Goal: Task Accomplishment & Management: Use online tool/utility

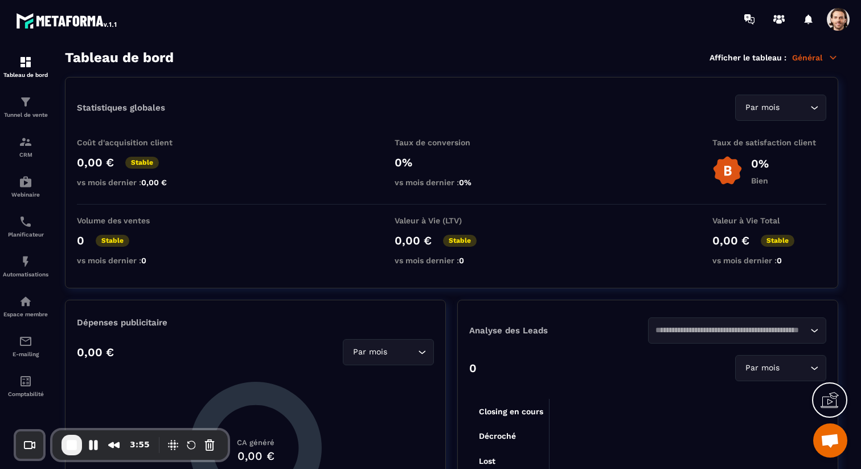
click at [836, 26] on span at bounding box center [838, 19] width 23 height 23
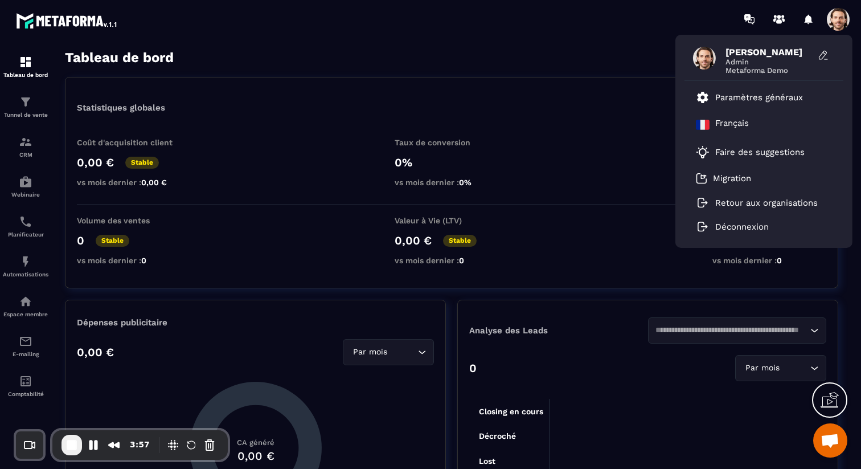
click at [580, 60] on div "Tableau de bord Afficher le tableau : Général" at bounding box center [452, 58] width 774 height 16
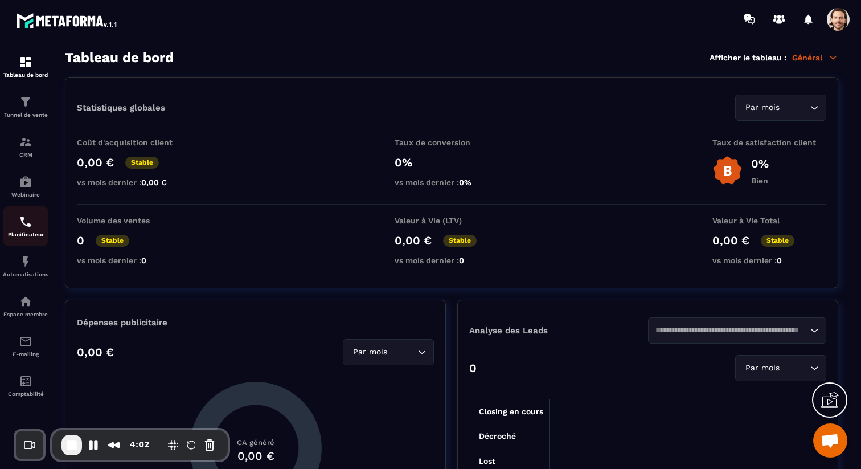
click at [28, 233] on div "Planificateur" at bounding box center [26, 226] width 46 height 23
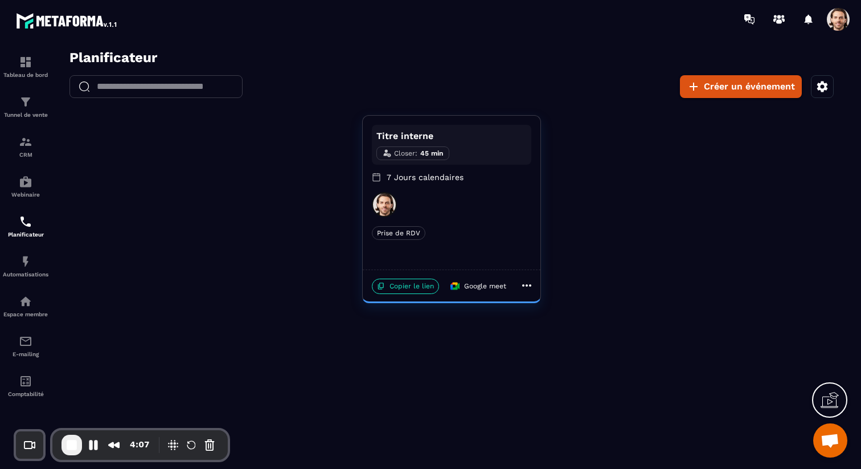
click at [824, 92] on icon "button" at bounding box center [823, 87] width 14 height 14
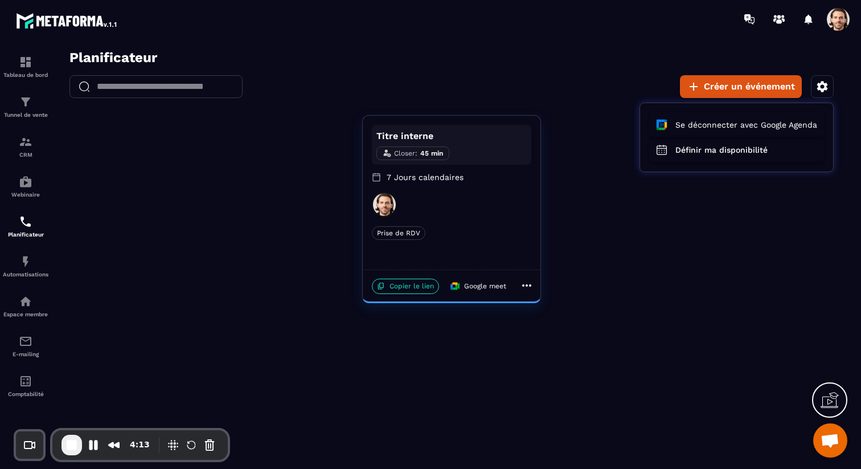
click at [824, 401] on icon at bounding box center [830, 400] width 18 height 18
click at [582, 293] on icon at bounding box center [583, 292] width 10 height 10
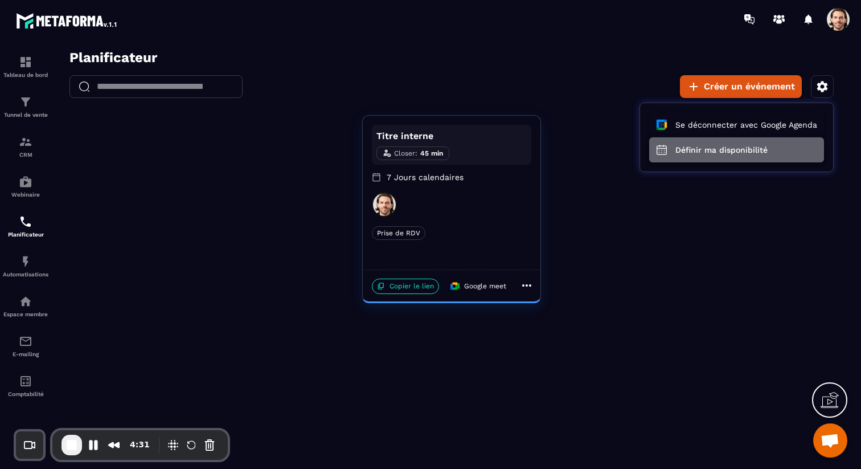
click at [698, 153] on button "Définir ma disponibilité" at bounding box center [736, 149] width 175 height 25
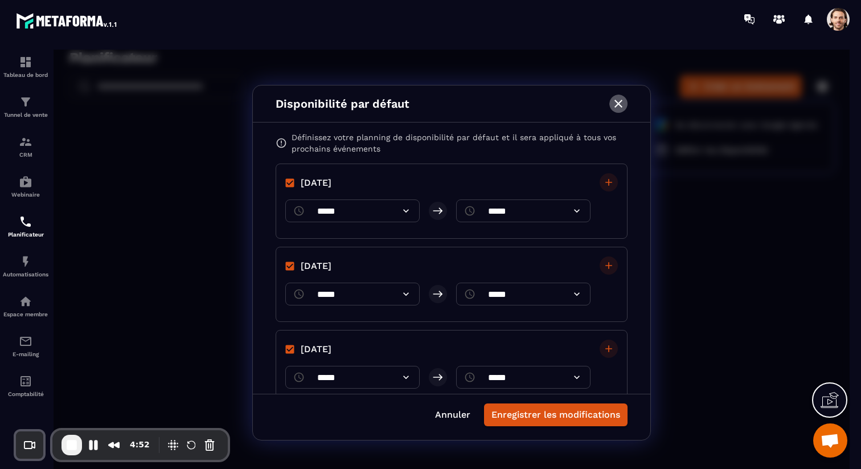
click at [621, 106] on icon "button" at bounding box center [619, 104] width 8 height 8
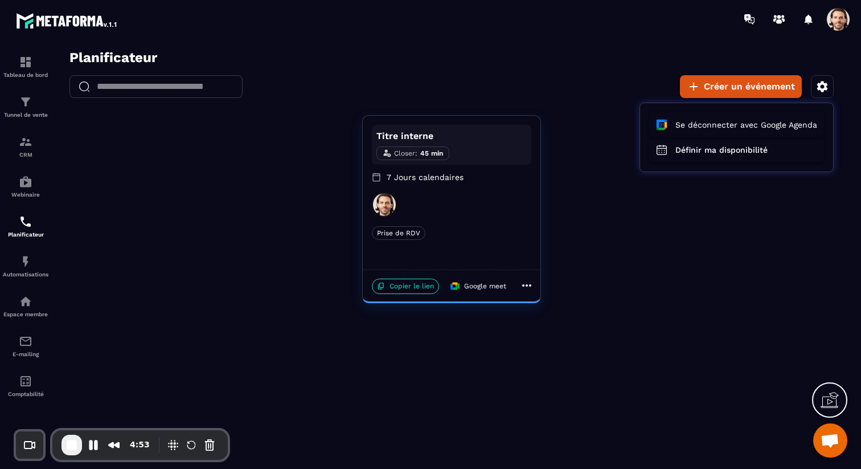
click at [709, 248] on div at bounding box center [452, 263] width 796 height 426
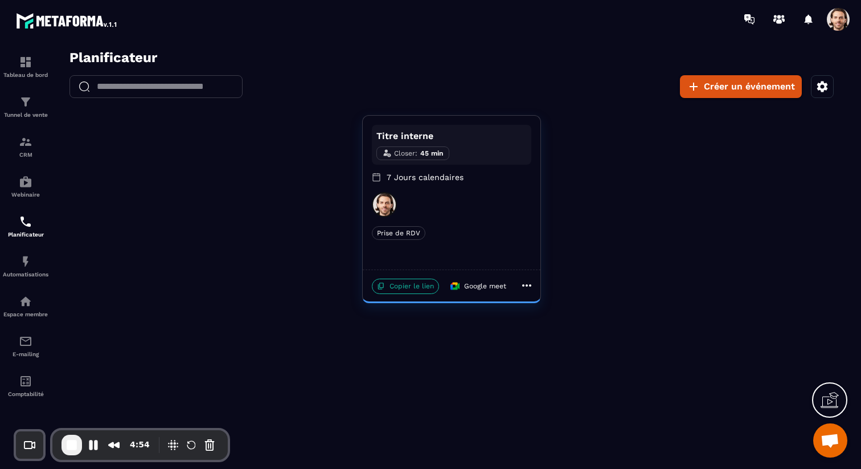
click at [424, 288] on p "Copier le lien" at bounding box center [405, 286] width 67 height 15
click at [466, 211] on div at bounding box center [451, 204] width 159 height 25
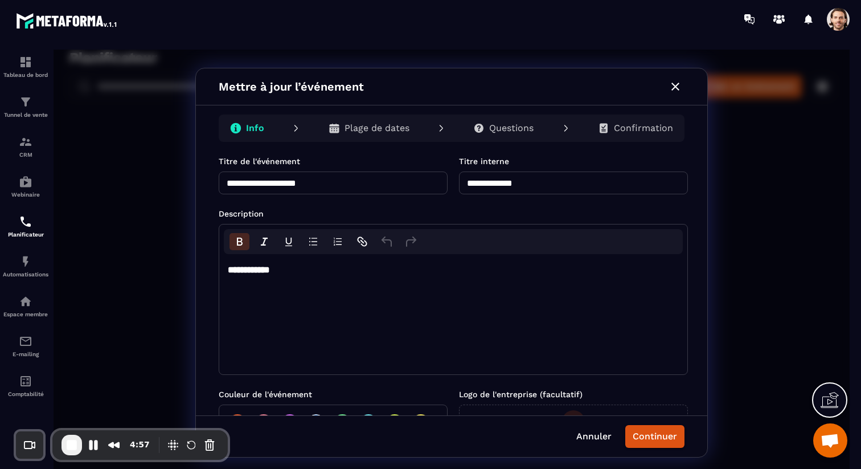
click at [516, 130] on p "Questions" at bounding box center [511, 127] width 44 height 11
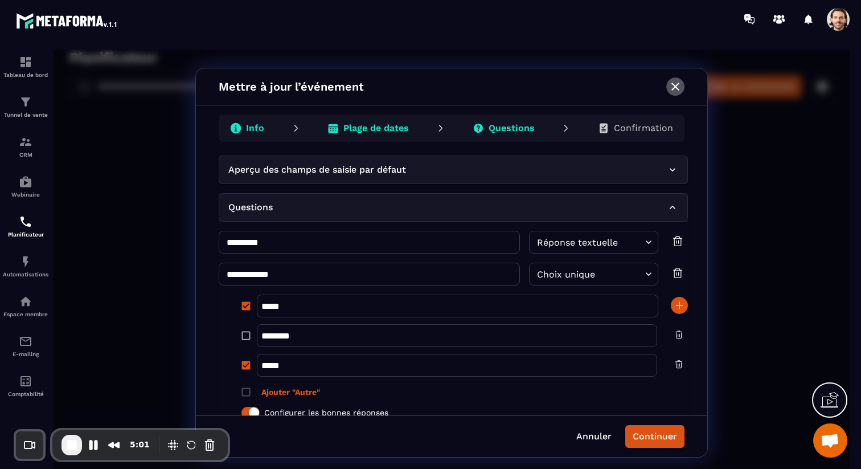
click at [676, 89] on icon "button" at bounding box center [676, 87] width 14 height 14
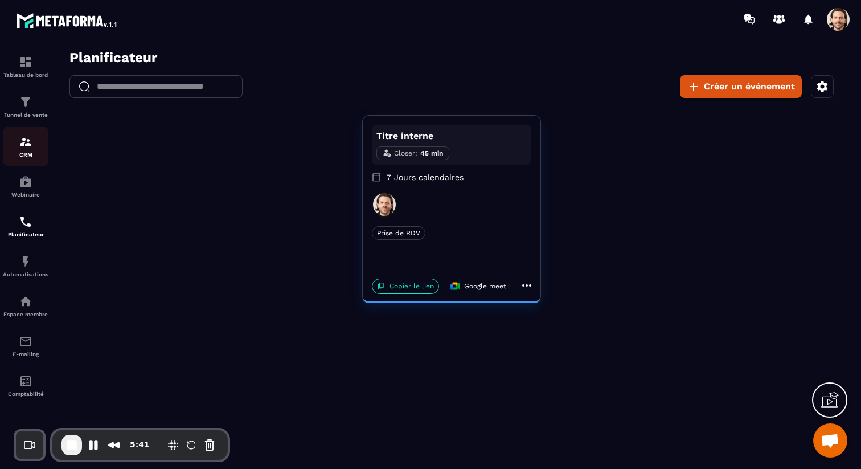
click at [24, 148] on img at bounding box center [26, 142] width 14 height 14
click at [21, 149] on img at bounding box center [26, 142] width 14 height 14
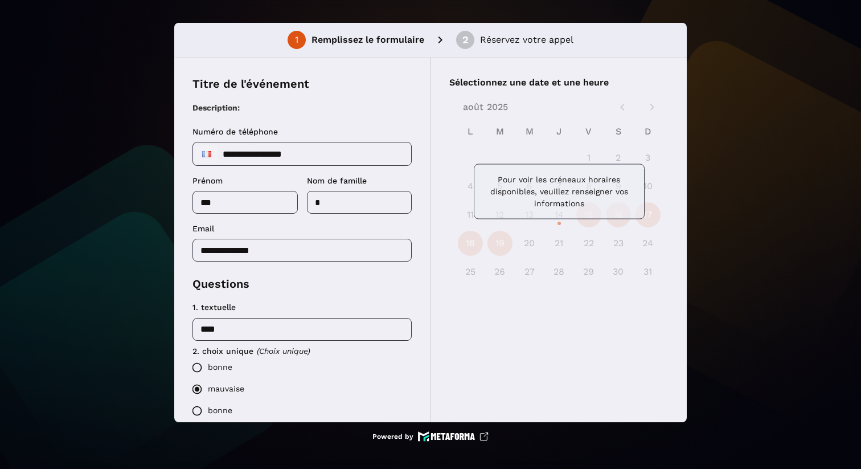
scroll to position [3, 0]
